Goal: Task Accomplishment & Management: Use online tool/utility

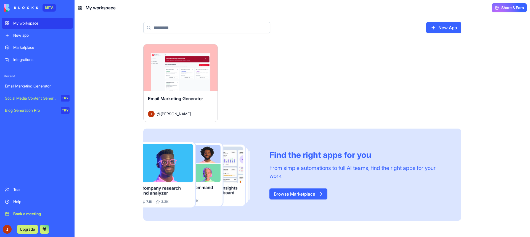
click at [197, 98] on span "Email Marketing Generator" at bounding box center [175, 99] width 55 height 6
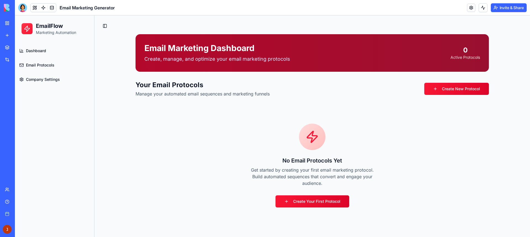
click at [51, 52] on link "Dashboard" at bounding box center [54, 50] width 75 height 13
click at [36, 50] on span "Dashboard" at bounding box center [36, 51] width 20 height 6
click at [37, 68] on link "Email Protocols" at bounding box center [54, 65] width 75 height 13
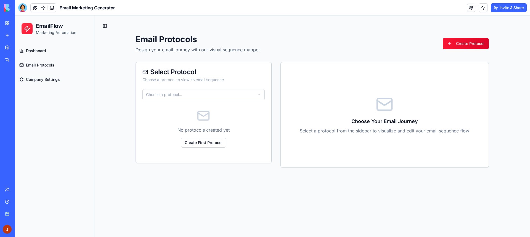
click at [186, 83] on div "Select Protocol Choose a protocol to view its email sequence" at bounding box center [204, 75] width 136 height 27
click at [209, 144] on link "Create First Protocol" at bounding box center [203, 143] width 45 height 10
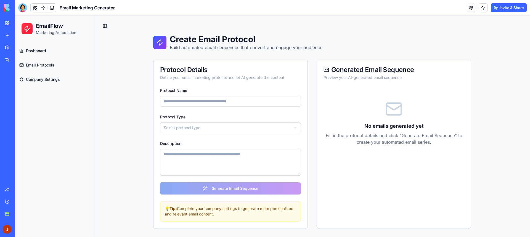
click at [181, 130] on html "EmailFlow Marketing Automation Dashboard Email Protocols Company Settings Toggl…" at bounding box center [272, 126] width 515 height 222
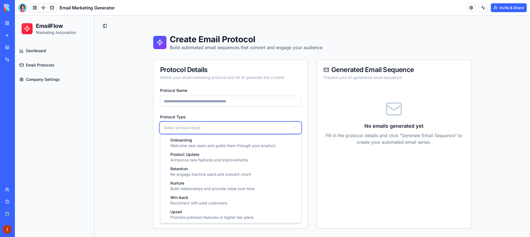
click at [131, 133] on html "EmailFlow Marketing Automation Dashboard Email Protocols Company Settings Toggl…" at bounding box center [272, 126] width 515 height 222
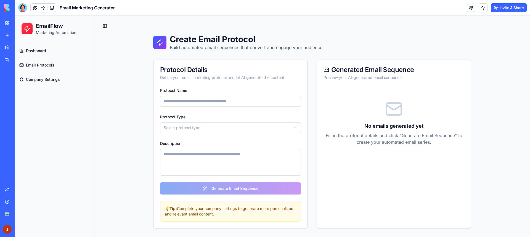
click at [201, 164] on textarea "Description" at bounding box center [230, 162] width 141 height 27
click at [349, 79] on div "Preview your AI-generated email sequence" at bounding box center [394, 78] width 141 height 6
click at [26, 35] on div "EmailFlow Marketing Automation" at bounding box center [55, 28] width 66 height 13
click at [23, 3] on div at bounding box center [22, 7] width 9 height 9
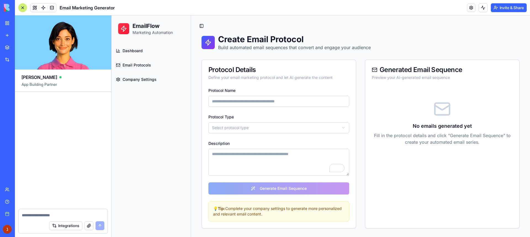
click at [45, 51] on video at bounding box center [63, 42] width 96 height 54
click at [34, 59] on video at bounding box center [63, 42] width 96 height 54
drag, startPoint x: 30, startPoint y: 83, endPoint x: 35, endPoint y: 83, distance: 4.1
click at [34, 83] on span "App Building Partner" at bounding box center [63, 87] width 83 height 10
click at [41, 83] on span "App Building Partner" at bounding box center [63, 87] width 83 height 10
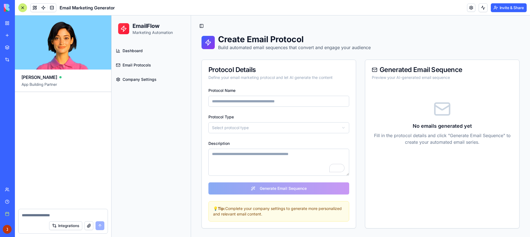
click at [25, 6] on div at bounding box center [22, 7] width 9 height 9
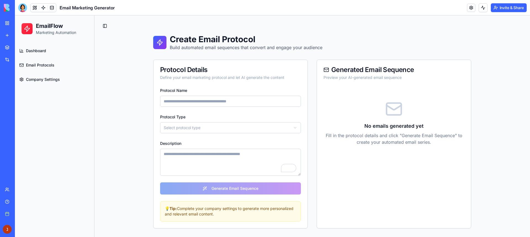
click at [7, 29] on div "My workspace New app" at bounding box center [8, 29] width 12 height 23
click at [7, 23] on link "My workspace" at bounding box center [13, 23] width 22 height 11
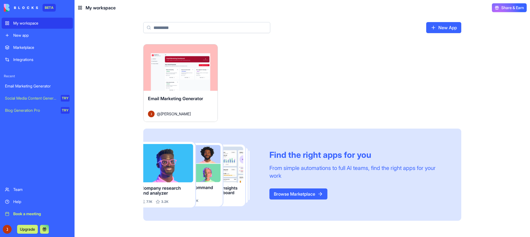
click at [307, 112] on div "Launch Email Marketing Generator @ ניר הוכמן Find the right apps for you From s…" at bounding box center [302, 132] width 318 height 177
click at [455, 28] on link "New App" at bounding box center [443, 27] width 35 height 11
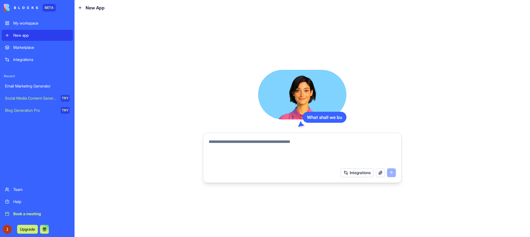
click at [299, 143] on textarea at bounding box center [302, 152] width 187 height 27
click at [355, 174] on button "Integrations" at bounding box center [357, 172] width 33 height 9
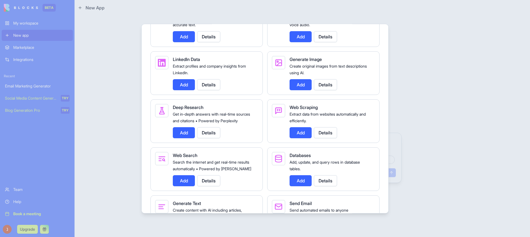
scroll to position [531, 0]
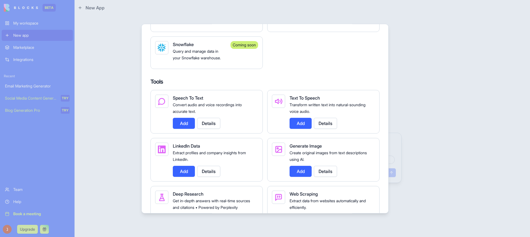
drag, startPoint x: 249, startPoint y: 109, endPoint x: 261, endPoint y: 66, distance: 44.3
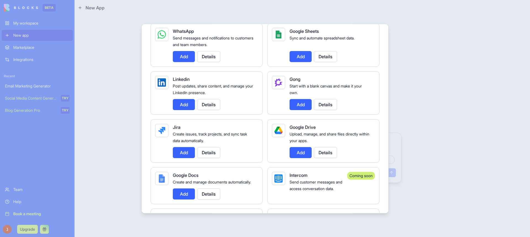
scroll to position [255, 0]
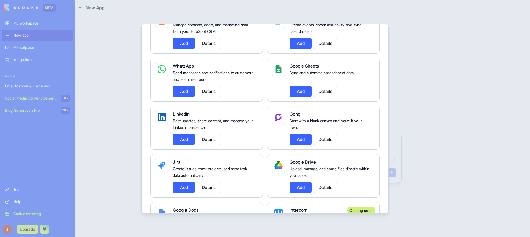
click at [182, 89] on button "Add" at bounding box center [184, 91] width 22 height 11
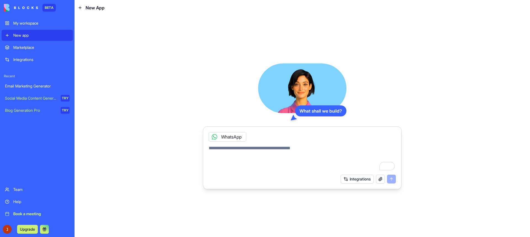
click at [250, 148] on textarea "To enrich screen reader interactions, please activate Accessibility in Grammarl…" at bounding box center [302, 158] width 187 height 27
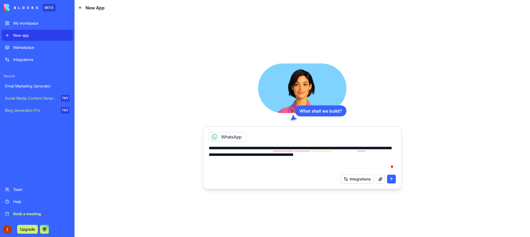
type textarea "**********"
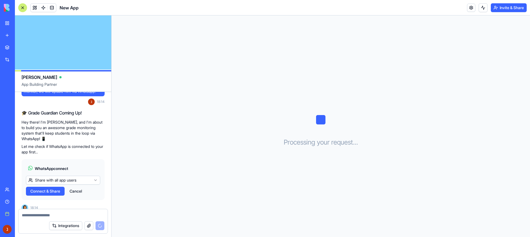
scroll to position [76, 0]
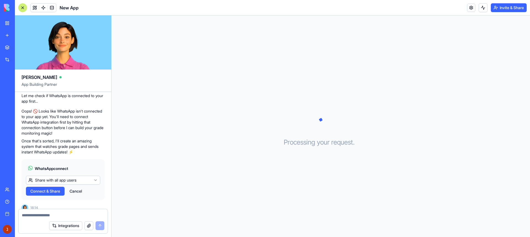
click at [52, 189] on span "Connect & Share" at bounding box center [45, 192] width 30 height 6
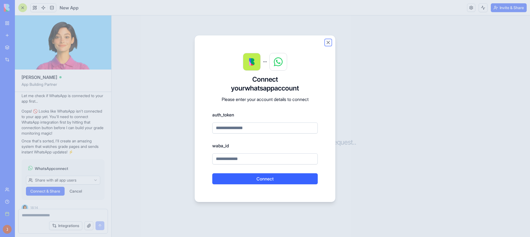
click at [330, 45] on button "Close" at bounding box center [328, 43] width 6 height 6
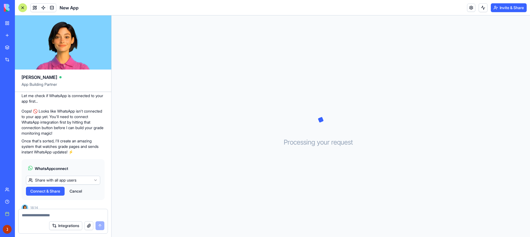
click at [47, 176] on html "BETA My workspace New app Marketplace Integrations Recent Email Marketing Gener…" at bounding box center [265, 118] width 530 height 237
click at [41, 189] on span "Connect" at bounding box center [37, 192] width 15 height 6
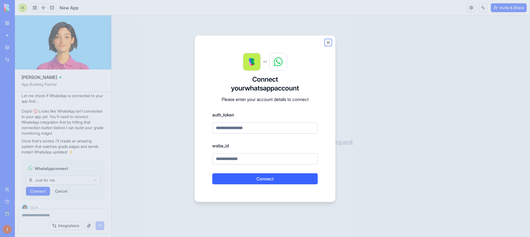
click at [327, 40] on button "Close" at bounding box center [328, 43] width 6 height 6
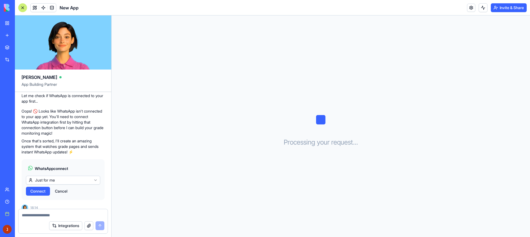
click at [63, 187] on button "Cancel" at bounding box center [61, 191] width 18 height 9
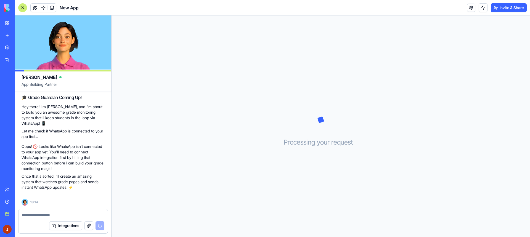
scroll to position [35, 0]
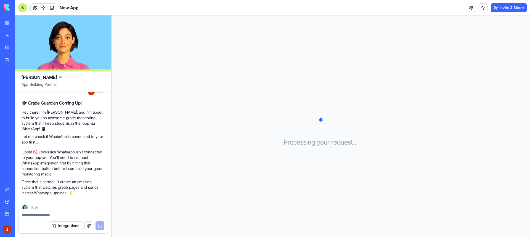
click at [62, 226] on button "Integrations" at bounding box center [65, 225] width 33 height 9
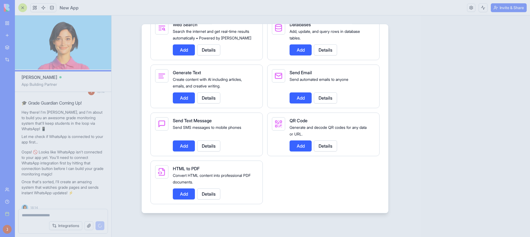
scroll to position [780, 0]
click at [179, 148] on button "Add" at bounding box center [184, 146] width 22 height 11
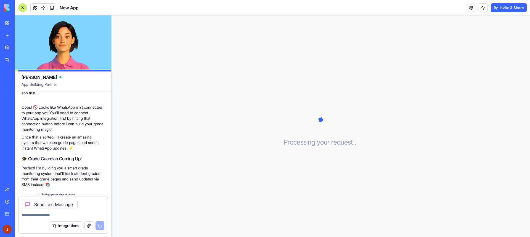
scroll to position [94, 0]
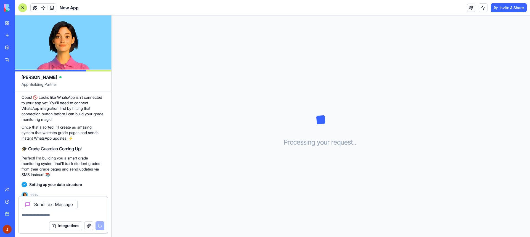
click at [66, 214] on textarea at bounding box center [63, 216] width 83 height 6
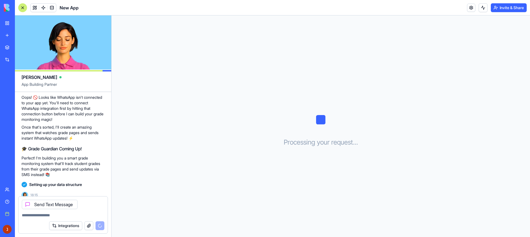
click at [23, 41] on video at bounding box center [63, 42] width 96 height 54
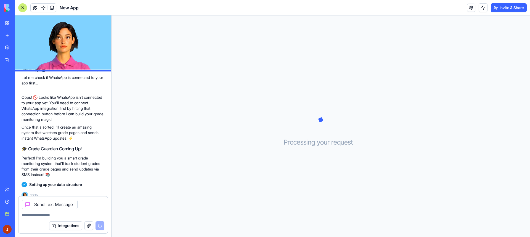
click at [51, 38] on video at bounding box center [63, 42] width 96 height 54
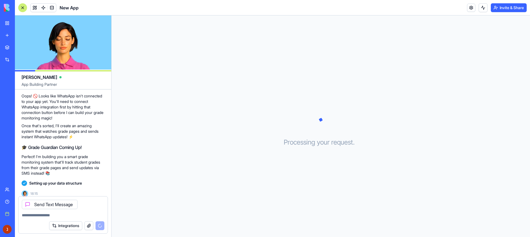
click at [65, 41] on video at bounding box center [63, 42] width 96 height 54
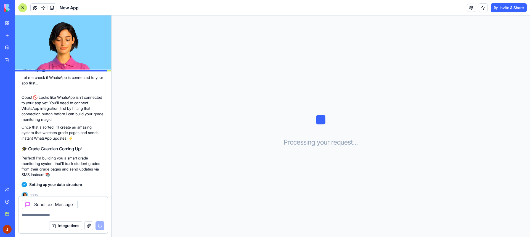
click at [68, 41] on video at bounding box center [63, 42] width 96 height 54
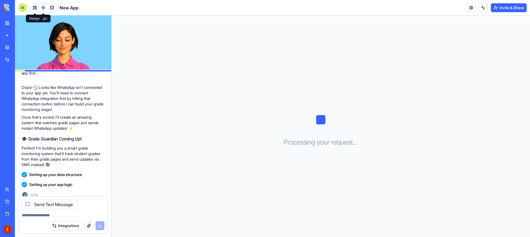
scroll to position [92, 0]
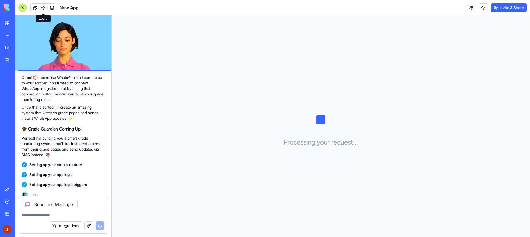
click at [43, 69] on video at bounding box center [63, 42] width 96 height 54
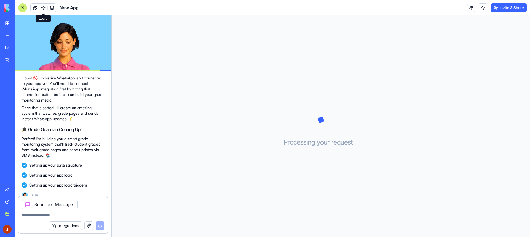
scroll to position [94, 0]
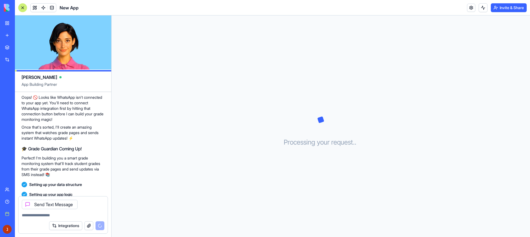
click at [43, 69] on video at bounding box center [63, 42] width 96 height 54
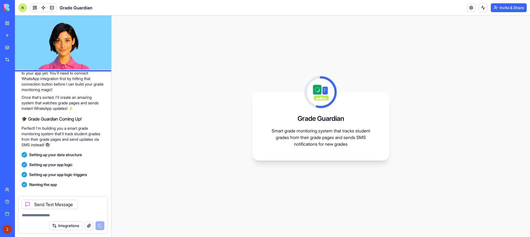
scroll to position [152, 0]
